Goal: Task Accomplishment & Management: Manage account settings

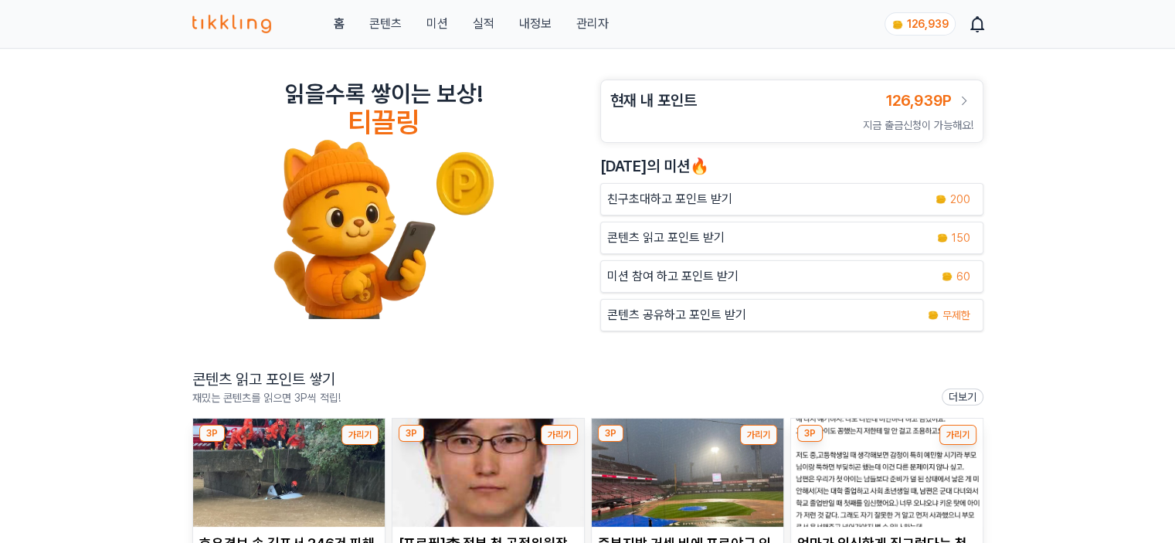
click at [581, 21] on link "관리자" at bounding box center [592, 24] width 32 height 19
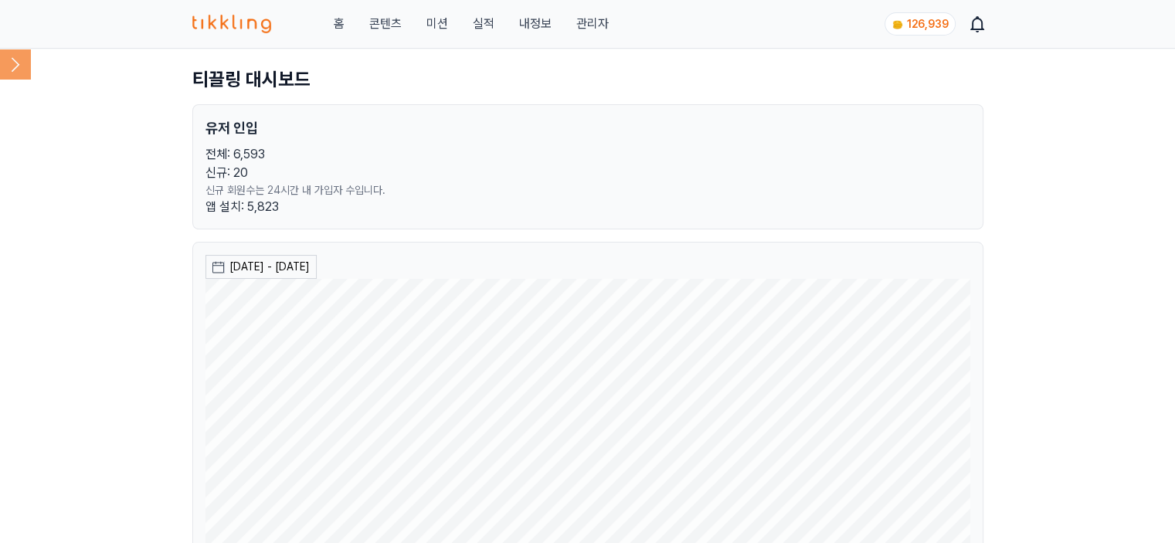
click at [12, 61] on icon at bounding box center [15, 64] width 31 height 31
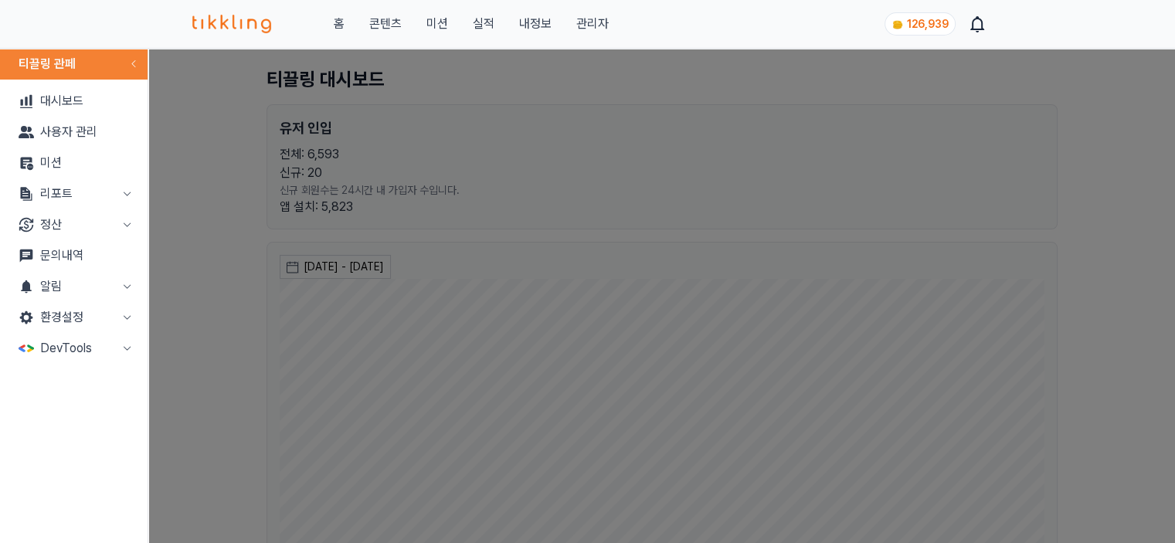
click at [54, 206] on button "리포트" at bounding box center [73, 193] width 135 height 31
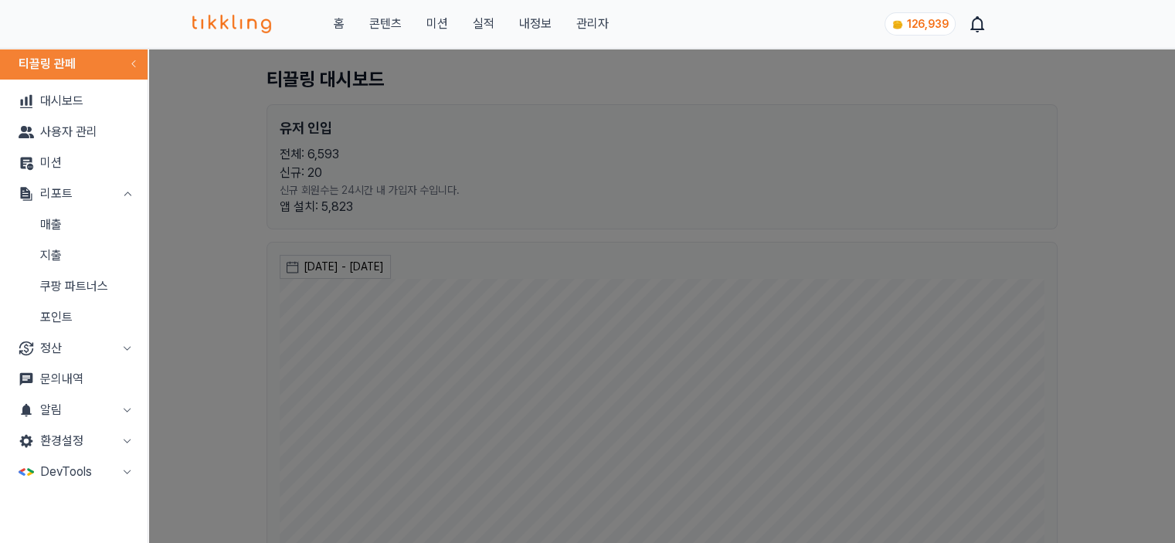
click at [56, 233] on link "매출" at bounding box center [73, 224] width 135 height 31
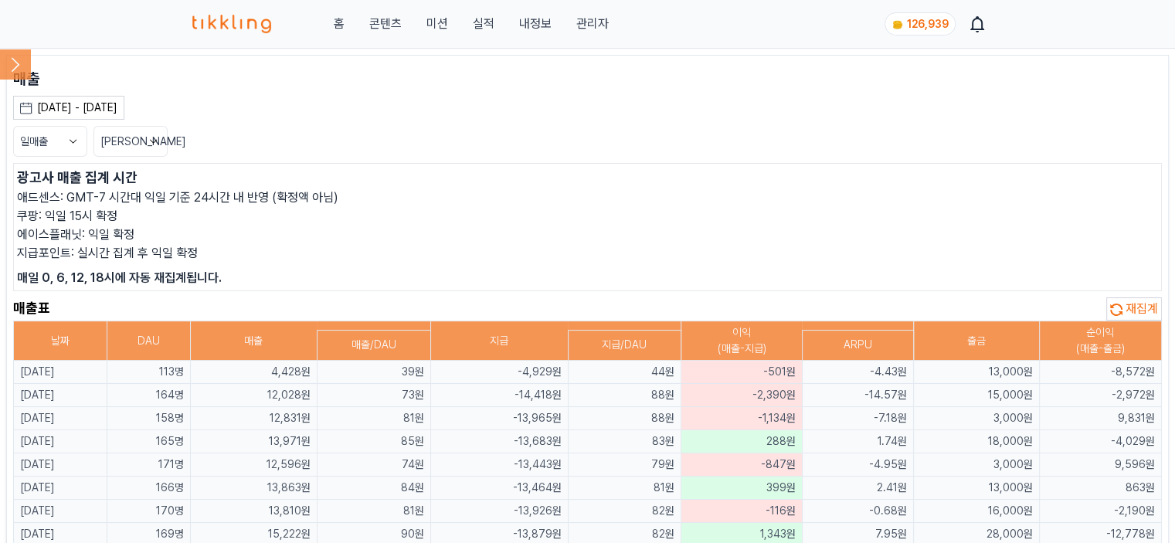
scroll to position [77, 0]
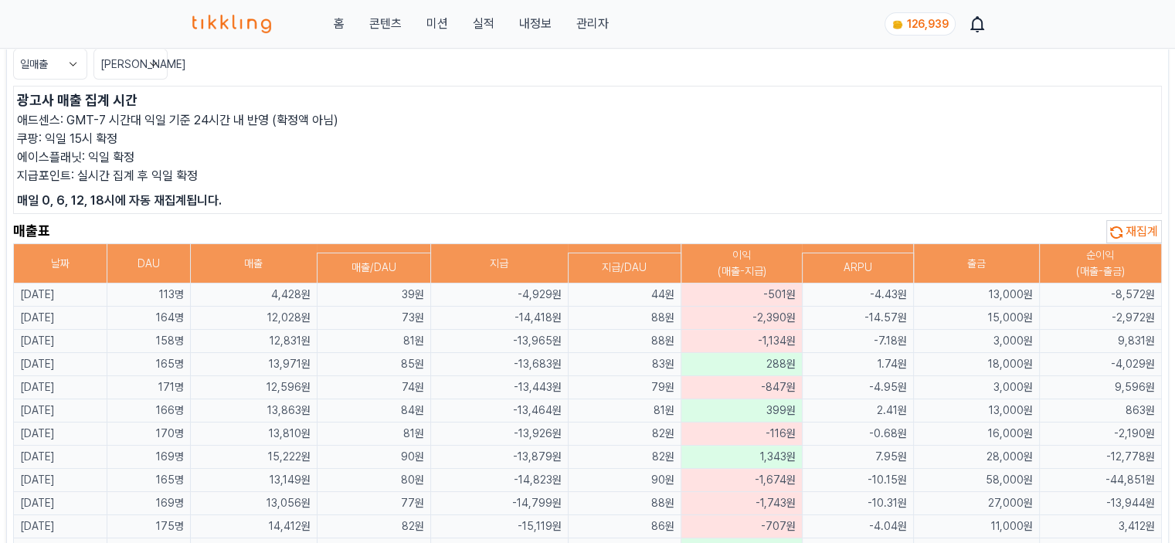
click at [1123, 244] on th "순이익 (매출-출금)" at bounding box center [1100, 263] width 122 height 39
click at [1128, 234] on span "재집계" at bounding box center [1142, 231] width 32 height 15
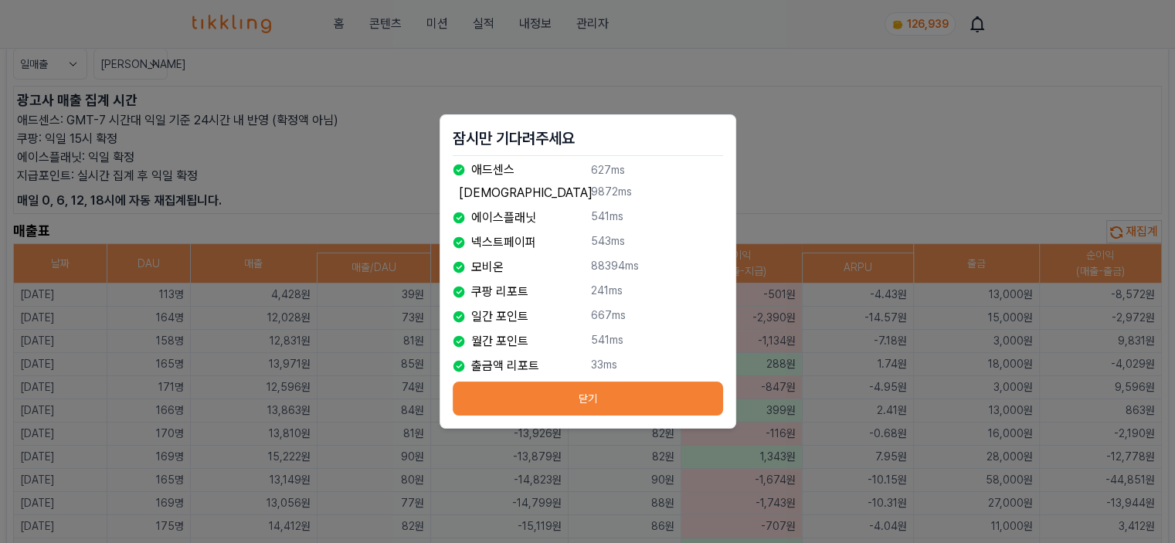
click at [584, 395] on button "닫기" at bounding box center [588, 399] width 270 height 34
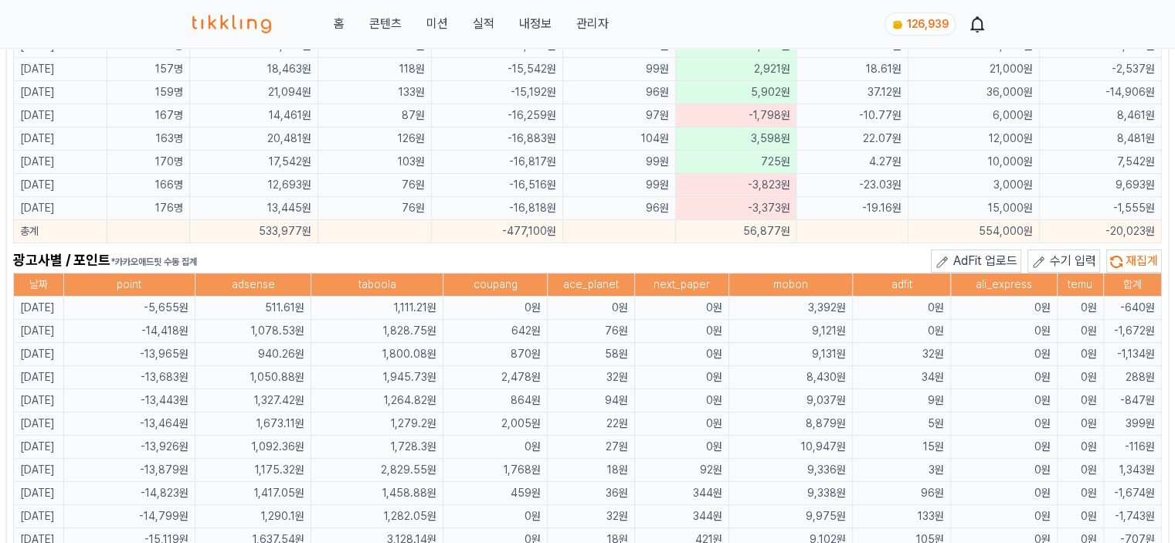
scroll to position [927, 0]
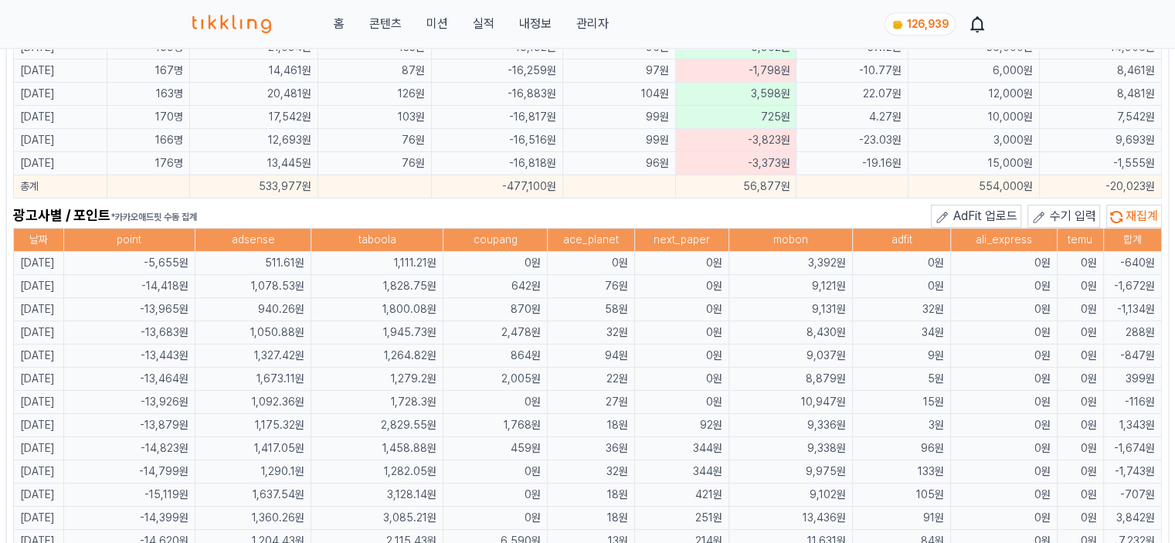
click at [1079, 211] on span "수기 입력" at bounding box center [1073, 216] width 46 height 15
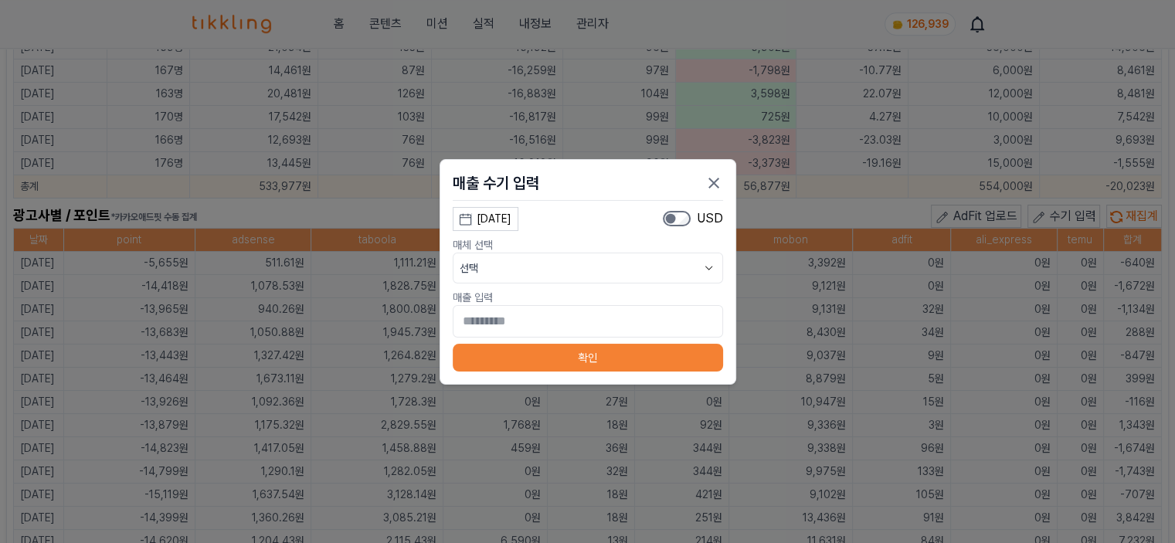
click at [511, 219] on div "[DATE]" at bounding box center [494, 219] width 35 height 16
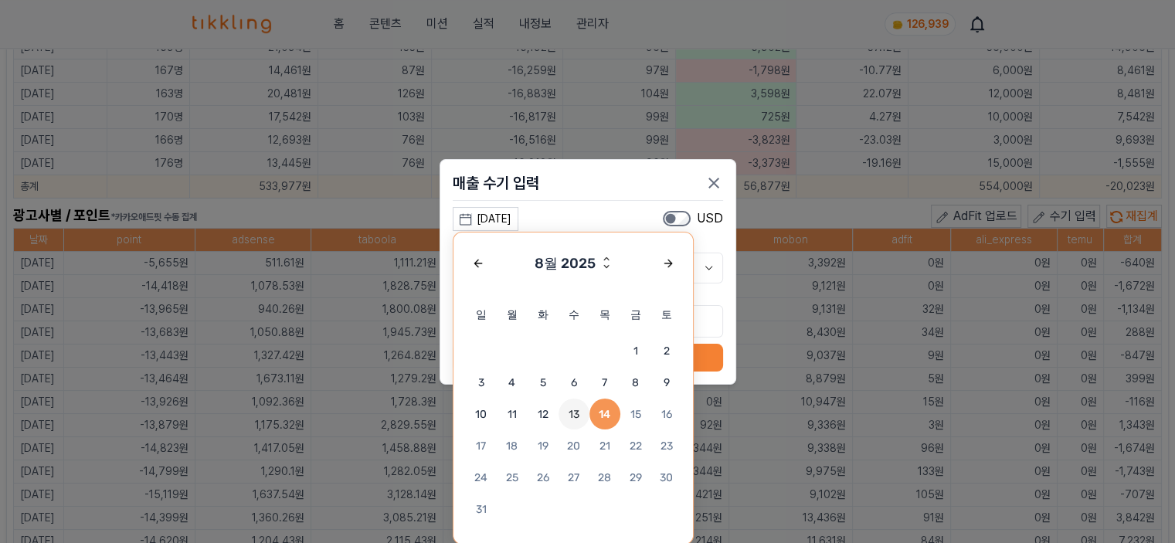
click at [579, 418] on span "13" at bounding box center [574, 414] width 31 height 31
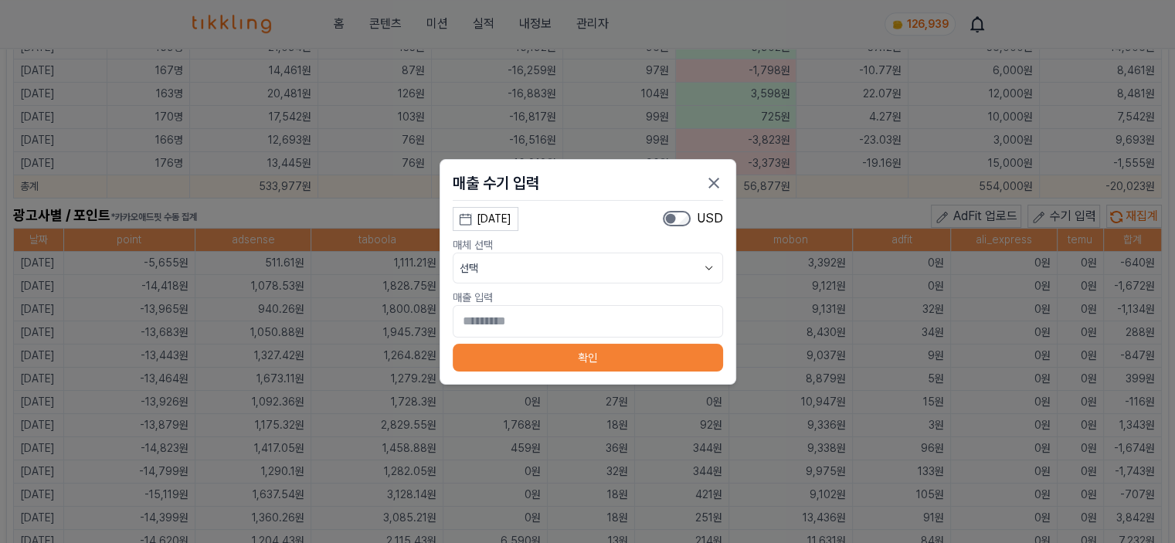
click at [586, 271] on button "선택" at bounding box center [588, 268] width 270 height 31
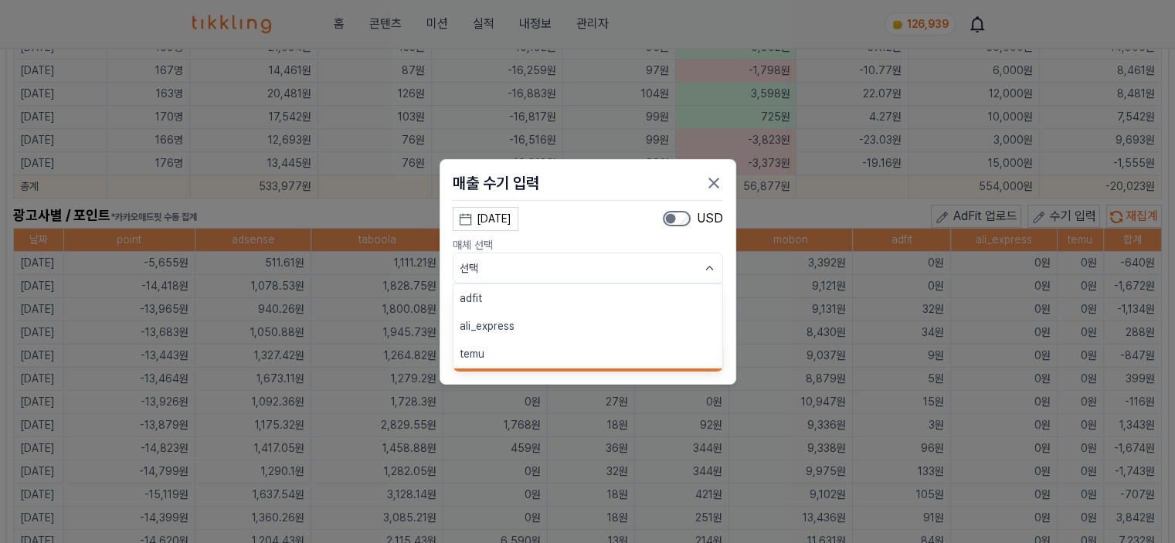
click at [583, 307] on button "adfit" at bounding box center [588, 298] width 269 height 28
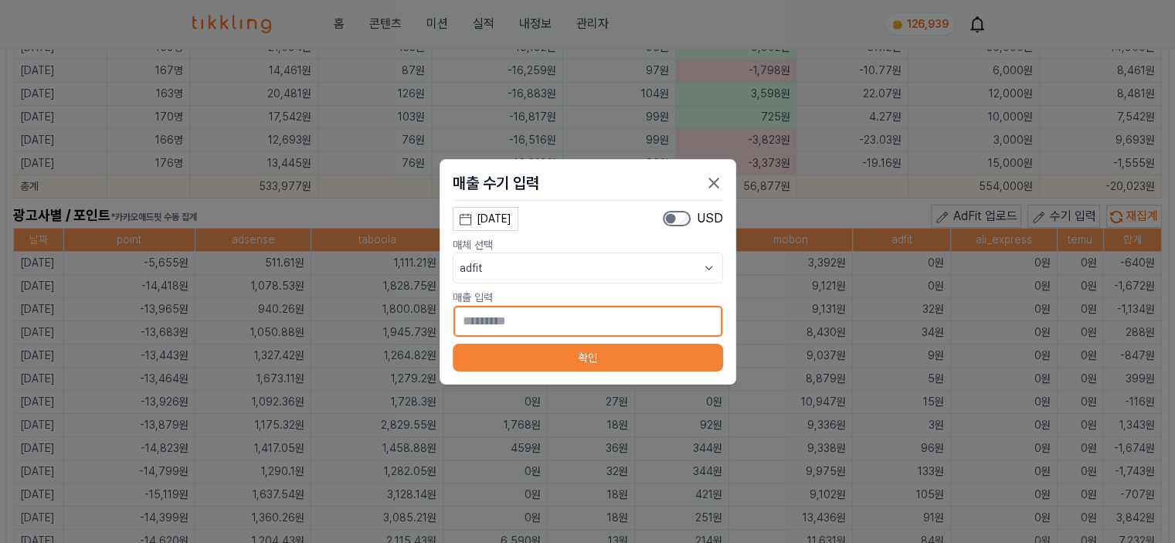
click at [583, 324] on input "*" at bounding box center [588, 321] width 270 height 32
type input "*"
click at [565, 361] on button "확인" at bounding box center [588, 358] width 270 height 28
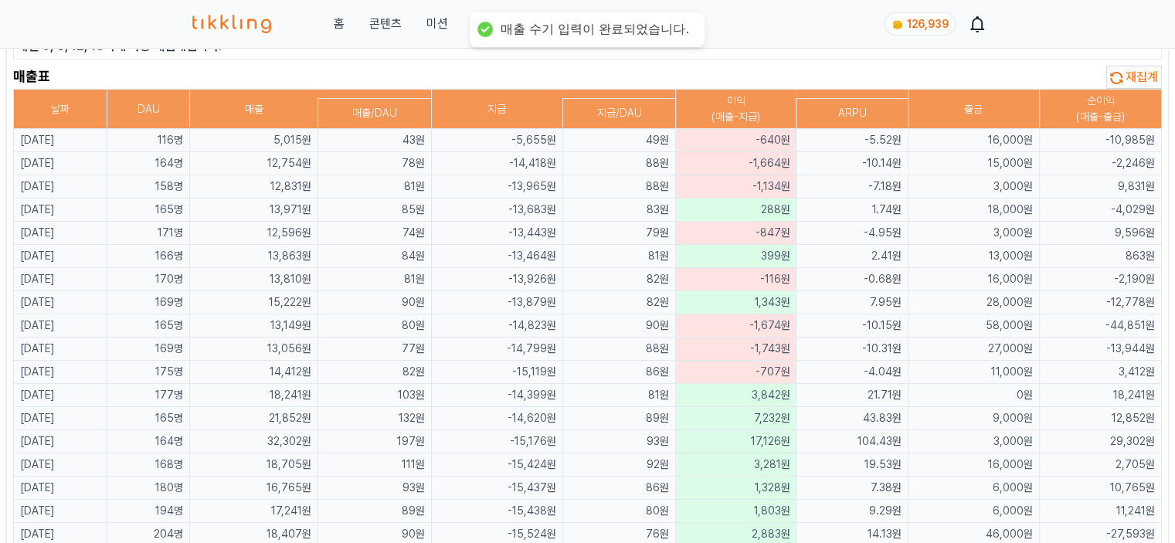
scroll to position [0, 0]
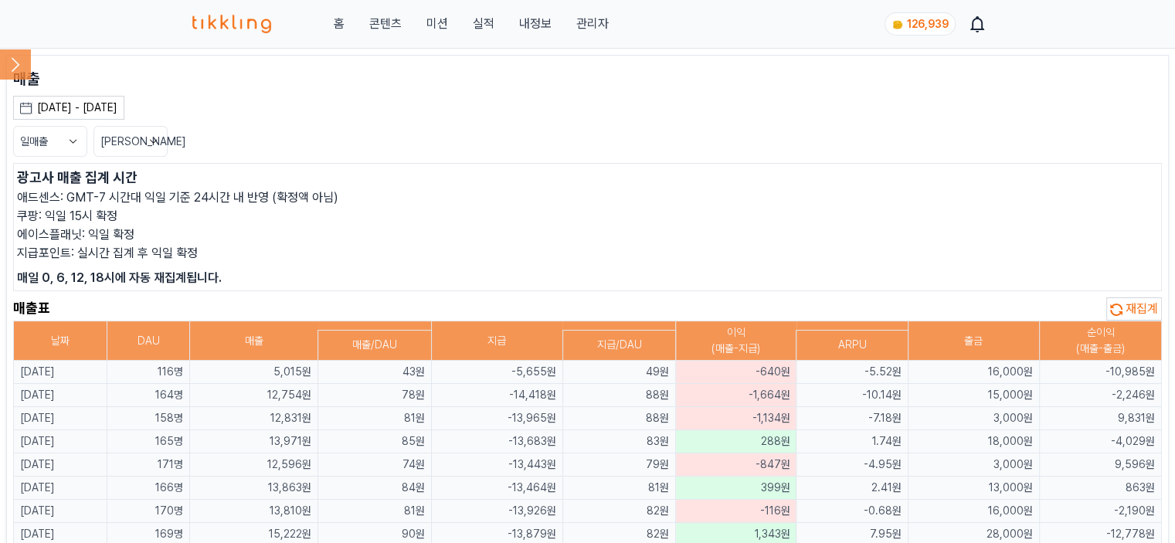
click at [605, 226] on p "에이스플래닛: 익일 확정" at bounding box center [587, 235] width 1141 height 19
